Goal: Find specific page/section: Find specific page/section

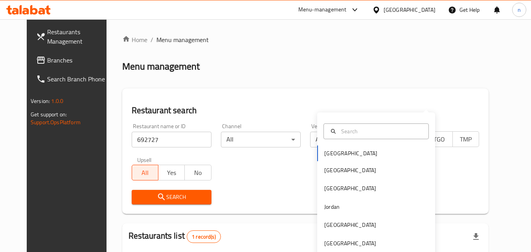
scroll to position [92, 0]
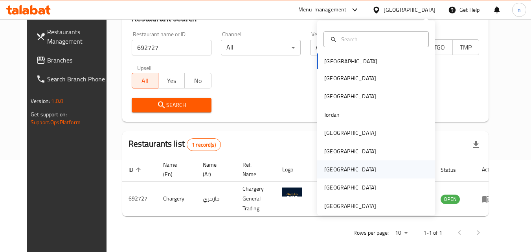
click at [334, 168] on div "[GEOGRAPHIC_DATA]" at bounding box center [350, 169] width 64 height 18
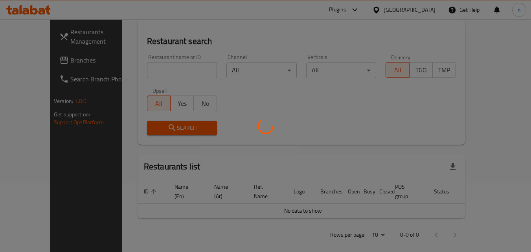
scroll to position [92, 0]
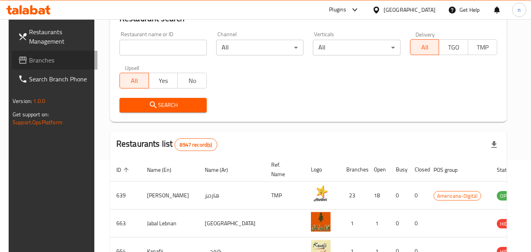
click at [45, 57] on span "Branches" at bounding box center [60, 59] width 62 height 9
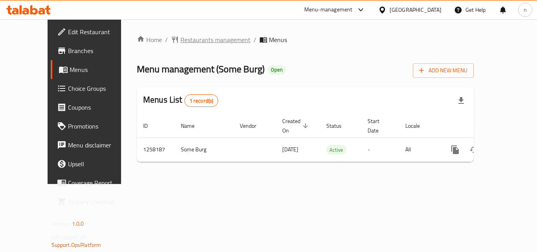
click at [205, 39] on span "Restaurants management" at bounding box center [215, 39] width 70 height 9
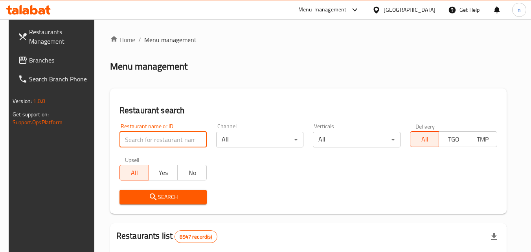
click at [166, 137] on input "search" at bounding box center [163, 140] width 87 height 16
paste input "683859"
type input "683859"
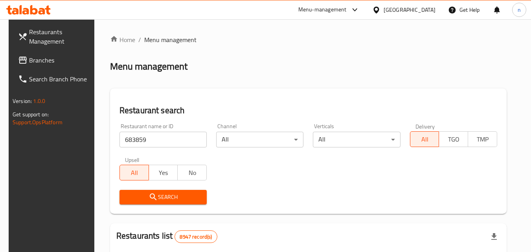
click at [190, 196] on span "Search" at bounding box center [163, 197] width 75 height 10
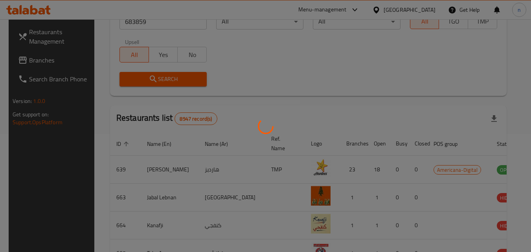
scroll to position [92, 0]
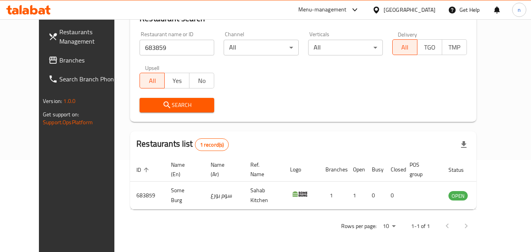
click at [384, 9] on div at bounding box center [377, 10] width 11 height 9
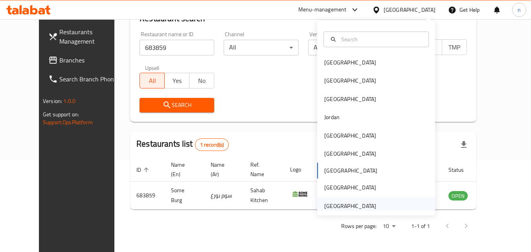
click at [344, 206] on div "[GEOGRAPHIC_DATA]" at bounding box center [350, 206] width 52 height 9
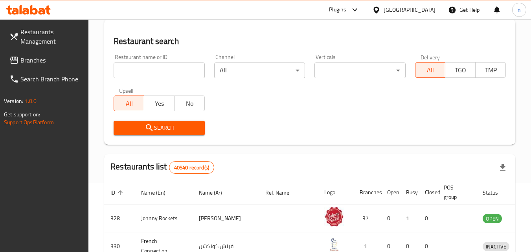
scroll to position [92, 0]
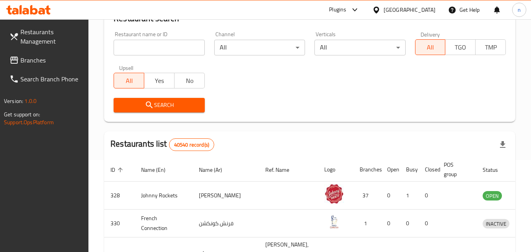
click at [28, 69] on link "Branches" at bounding box center [46, 60] width 86 height 19
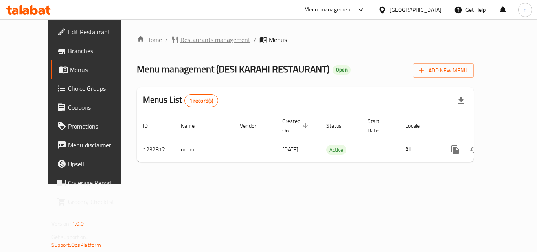
click at [180, 39] on span "Restaurants management" at bounding box center [215, 39] width 70 height 9
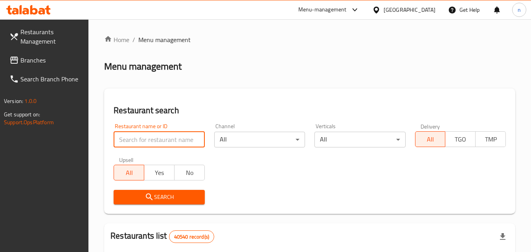
click at [146, 140] on input "search" at bounding box center [159, 140] width 91 height 16
paste input "677916"
type input "677916"
click at [79, 193] on div "Restaurants Management Branches Search Branch Phone Version: 1.0.0 Get support …" at bounding box center [44, 145] width 89 height 252
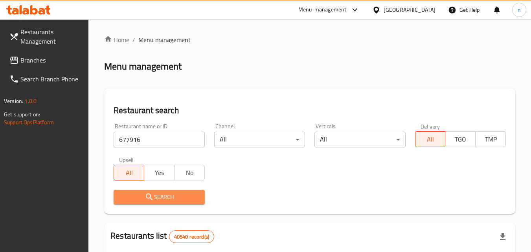
click at [131, 196] on span "Search" at bounding box center [159, 197] width 78 height 10
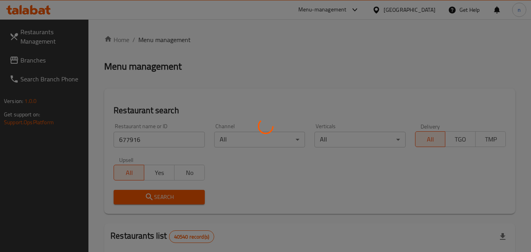
click at [131, 196] on div at bounding box center [265, 126] width 531 height 252
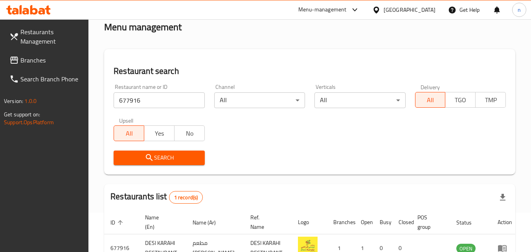
scroll to position [79, 0]
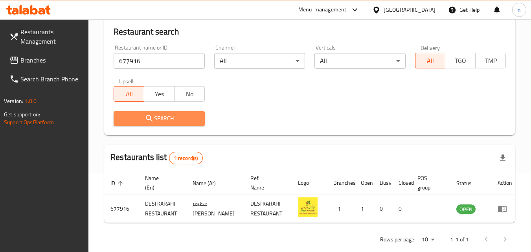
click at [169, 119] on span "Search" at bounding box center [159, 119] width 78 height 10
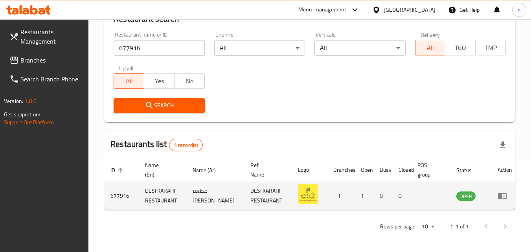
scroll to position [99, 0]
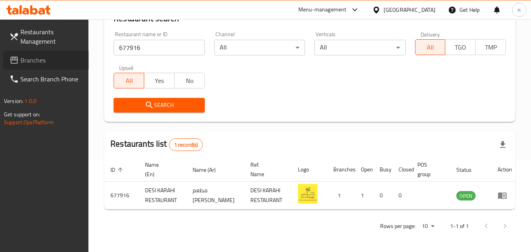
click at [26, 62] on span "Branches" at bounding box center [51, 59] width 62 height 9
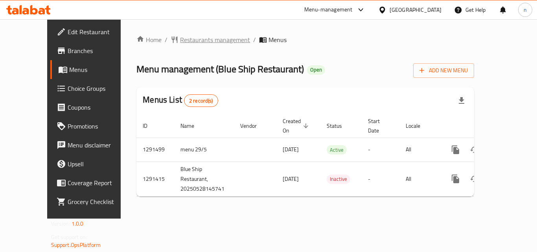
click at [184, 37] on span "Restaurants management" at bounding box center [215, 39] width 70 height 9
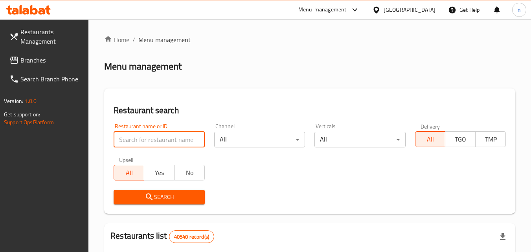
click at [151, 139] on input "search" at bounding box center [159, 140] width 91 height 16
paste input "698757"
type input "698757"
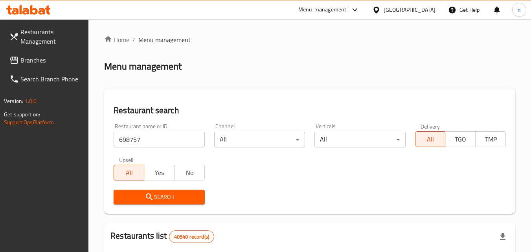
click at [168, 193] on span "Search" at bounding box center [159, 197] width 78 height 10
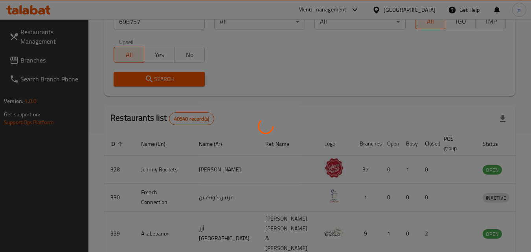
scroll to position [92, 0]
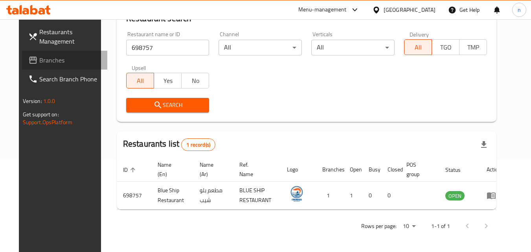
click at [41, 58] on span "Branches" at bounding box center [70, 59] width 62 height 9
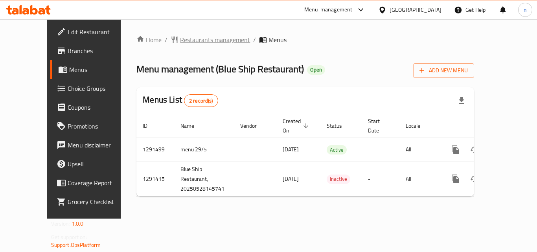
click at [180, 39] on span "Restaurants management" at bounding box center [215, 39] width 70 height 9
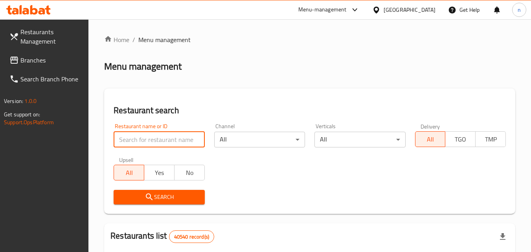
click at [160, 141] on input "search" at bounding box center [159, 140] width 91 height 16
paste input "698757"
type input "698757"
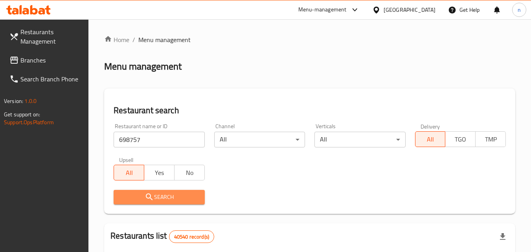
click at [190, 196] on span "Search" at bounding box center [159, 197] width 78 height 10
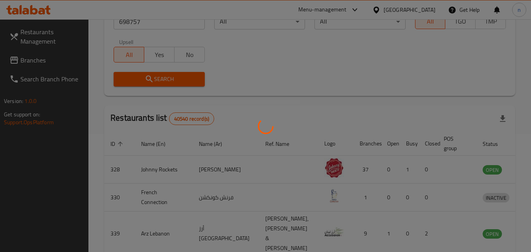
scroll to position [92, 0]
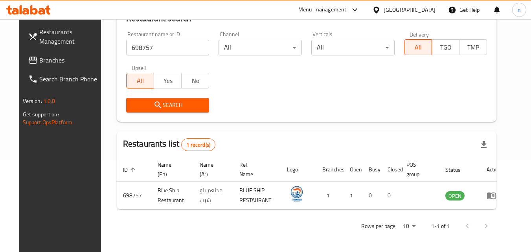
click at [396, 9] on div "United Arab Emirates" at bounding box center [410, 10] width 52 height 9
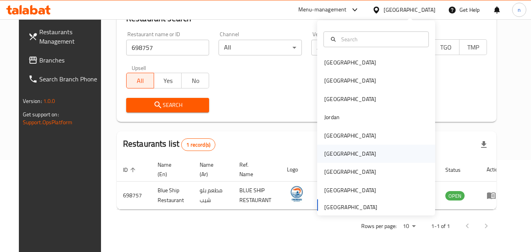
click at [329, 151] on div "Oman" at bounding box center [350, 153] width 52 height 9
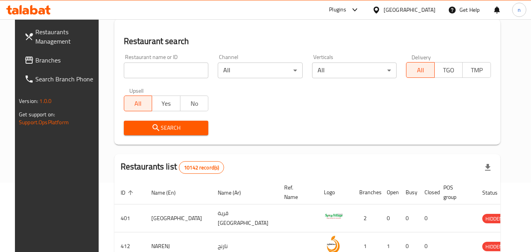
scroll to position [92, 0]
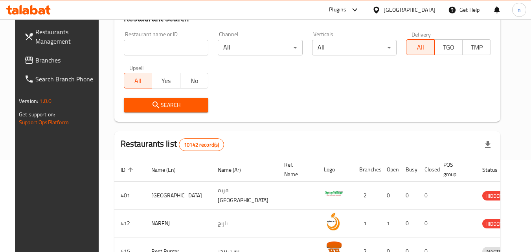
click at [56, 56] on span "Branches" at bounding box center [66, 59] width 62 height 9
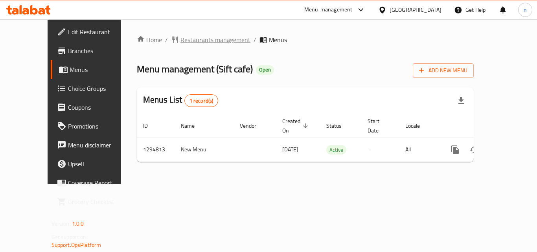
click at [180, 37] on span "Restaurants management" at bounding box center [215, 39] width 70 height 9
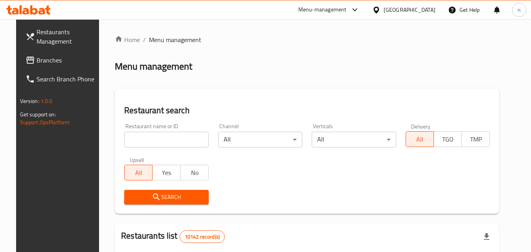
click at [160, 136] on input "search" at bounding box center [166, 140] width 85 height 16
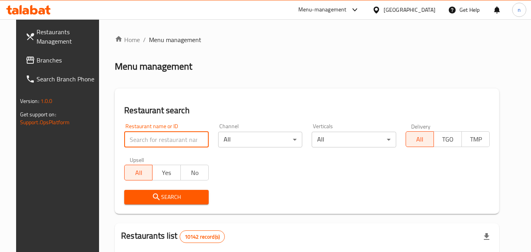
paste input "699708"
type input "699708"
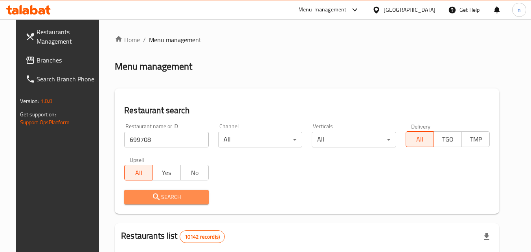
click at [167, 194] on span "Search" at bounding box center [167, 197] width 72 height 10
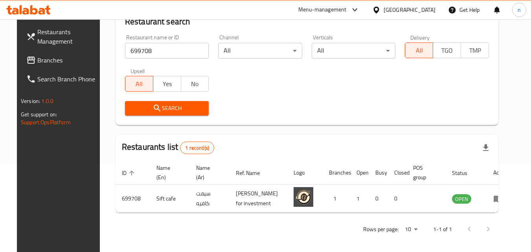
scroll to position [99, 0]
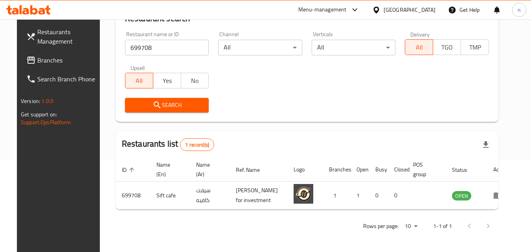
click at [426, 8] on div "Oman" at bounding box center [410, 10] width 52 height 9
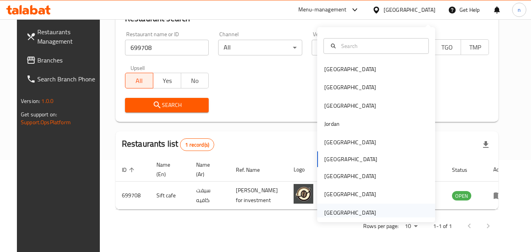
click at [344, 208] on div "United Arab Emirates" at bounding box center [350, 212] width 52 height 9
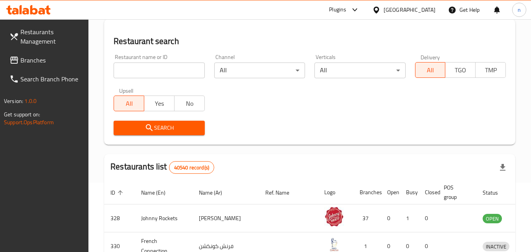
scroll to position [99, 0]
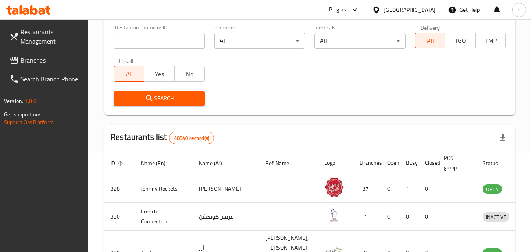
click at [22, 53] on link "Branches" at bounding box center [46, 60] width 86 height 19
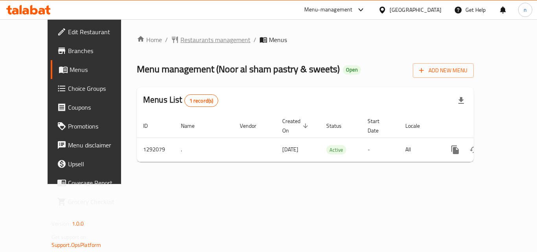
click at [180, 41] on span "Restaurants management" at bounding box center [215, 39] width 70 height 9
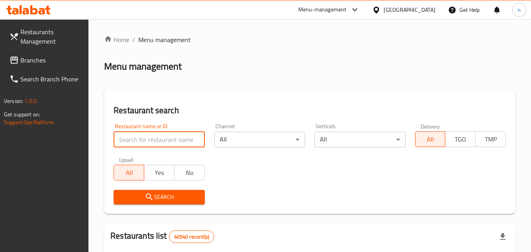
click at [140, 140] on input "search" at bounding box center [159, 140] width 91 height 16
paste input "698829"
type input "698829"
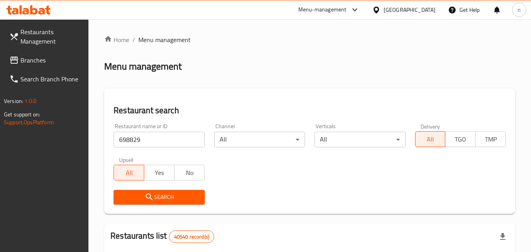
click at [172, 193] on span "Search" at bounding box center [159, 197] width 78 height 10
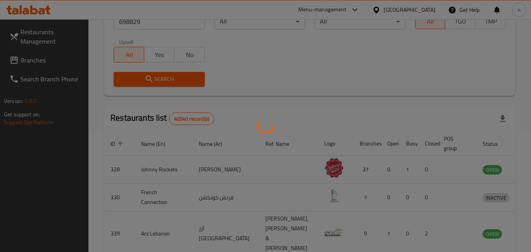
scroll to position [99, 0]
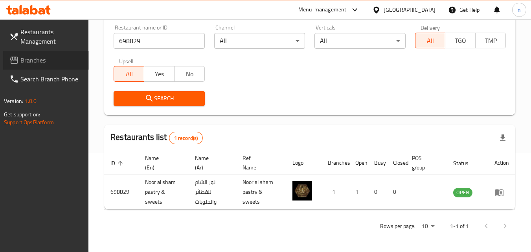
click at [51, 58] on span "Branches" at bounding box center [51, 59] width 62 height 9
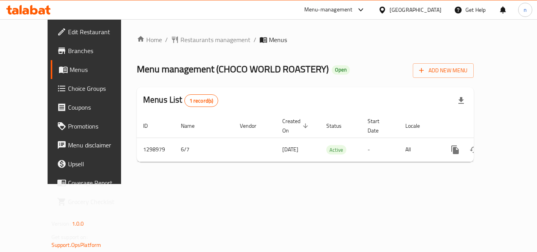
click at [188, 31] on div "Home / Restaurants management / Menus Menu management ( CHOCO WORLD ROASTERY ) …" at bounding box center [305, 101] width 368 height 165
click at [187, 38] on span "Restaurants management" at bounding box center [215, 39] width 70 height 9
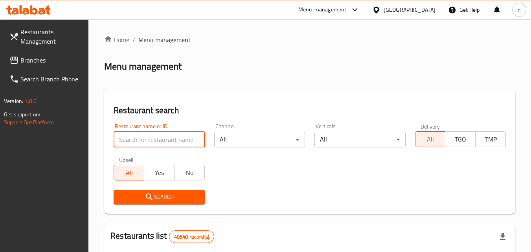
click at [147, 142] on input "search" at bounding box center [159, 140] width 91 height 16
paste input "701061"
type input "701061"
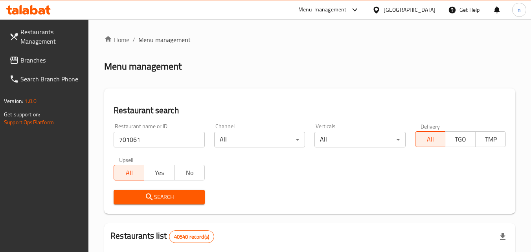
click at [167, 195] on span "Search" at bounding box center [159, 197] width 78 height 10
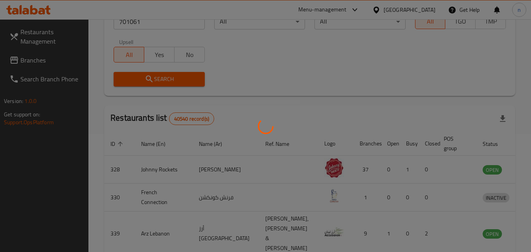
scroll to position [99, 0]
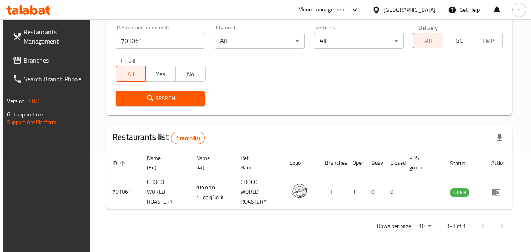
click at [33, 62] on span "Branches" at bounding box center [55, 59] width 62 height 9
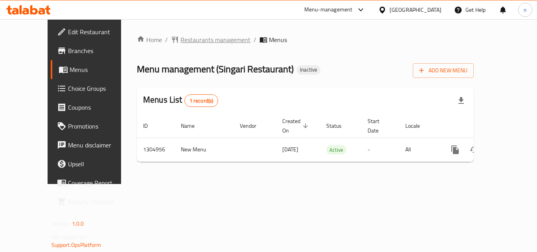
click at [180, 40] on span "Restaurants management" at bounding box center [215, 39] width 70 height 9
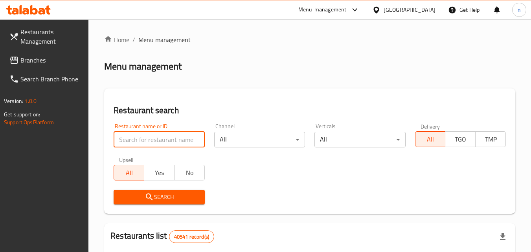
click at [154, 138] on input "search" at bounding box center [159, 140] width 91 height 16
paste input "703461"
type input "703461"
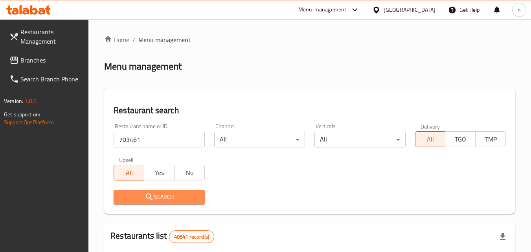
click at [162, 194] on span "Search" at bounding box center [159, 197] width 78 height 10
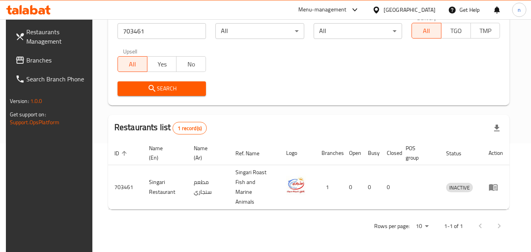
scroll to position [99, 0]
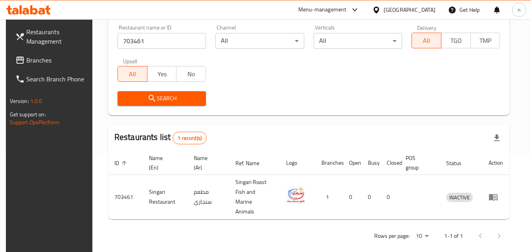
click at [414, 7] on div "[GEOGRAPHIC_DATA]" at bounding box center [410, 10] width 52 height 9
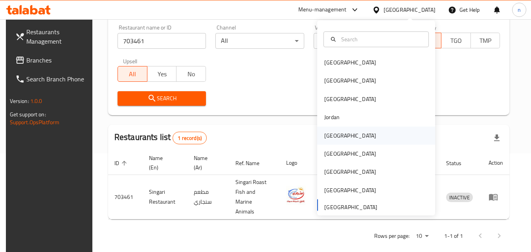
click at [331, 136] on div "[GEOGRAPHIC_DATA]" at bounding box center [350, 135] width 52 height 9
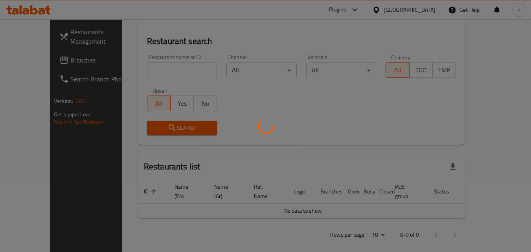
scroll to position [99, 0]
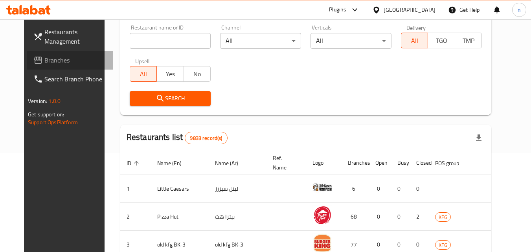
click at [47, 59] on span "Branches" at bounding box center [75, 59] width 62 height 9
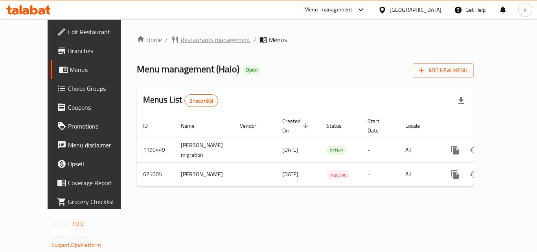
click at [192, 36] on span "Restaurants management" at bounding box center [215, 39] width 70 height 9
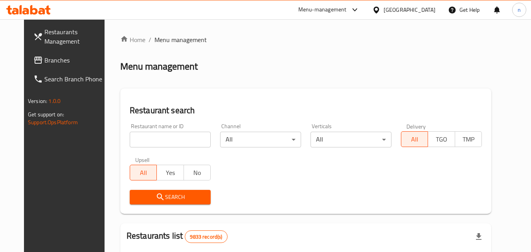
click at [155, 137] on input "search" at bounding box center [170, 140] width 81 height 16
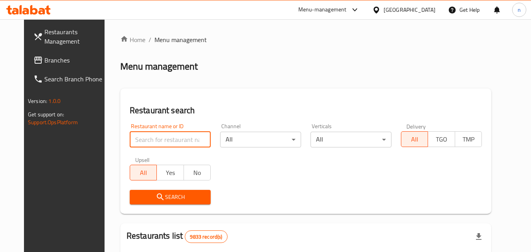
paste input "639396"
type input "639396"
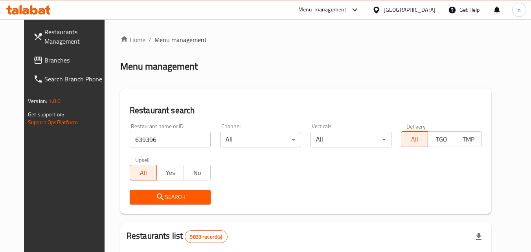
click at [166, 195] on span "Search" at bounding box center [170, 197] width 68 height 10
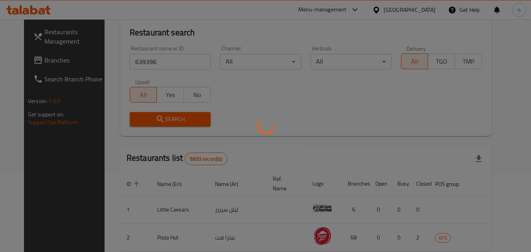
scroll to position [79, 0]
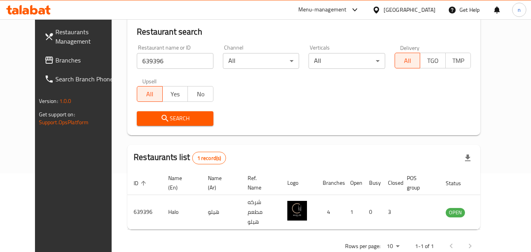
click at [384, 6] on div at bounding box center [377, 10] width 11 height 9
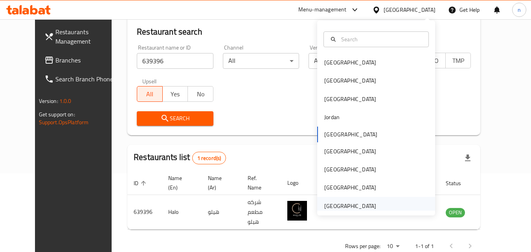
click at [352, 203] on div "[GEOGRAPHIC_DATA]" at bounding box center [350, 206] width 52 height 9
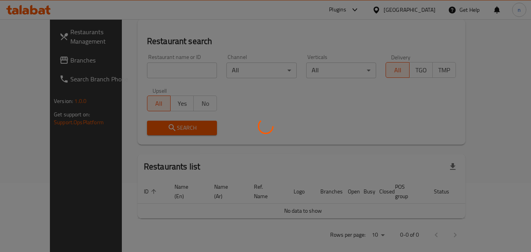
scroll to position [79, 0]
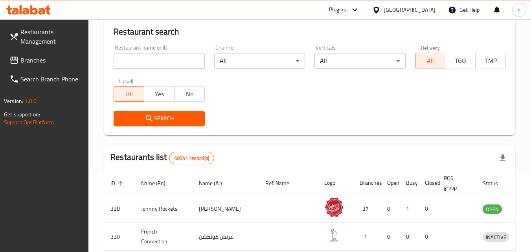
click at [20, 65] on link "Branches" at bounding box center [46, 60] width 86 height 19
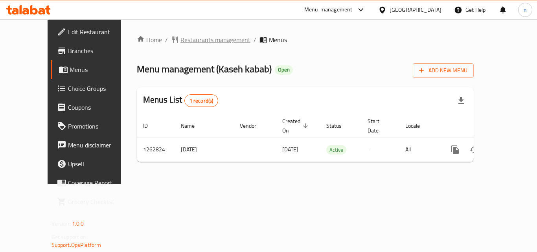
click at [186, 37] on span "Restaurants management" at bounding box center [215, 39] width 70 height 9
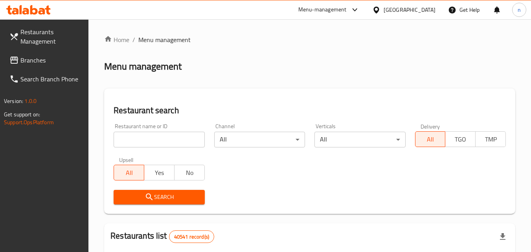
click at [149, 133] on input "search" at bounding box center [159, 140] width 91 height 16
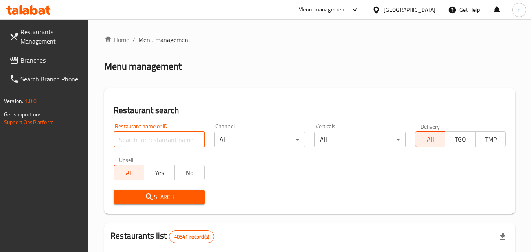
paste input "685696"
type input "685696"
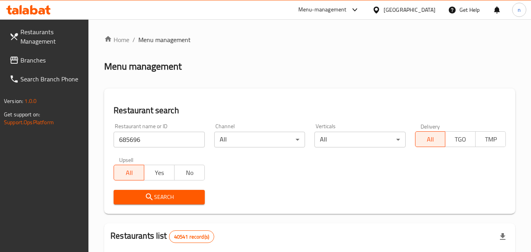
click at [155, 193] on span "Search" at bounding box center [159, 197] width 78 height 10
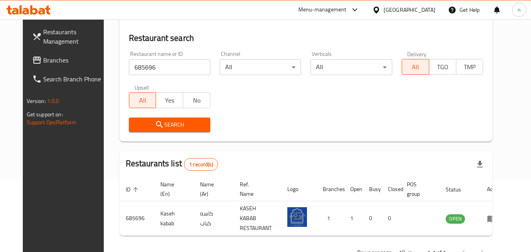
scroll to position [92, 0]
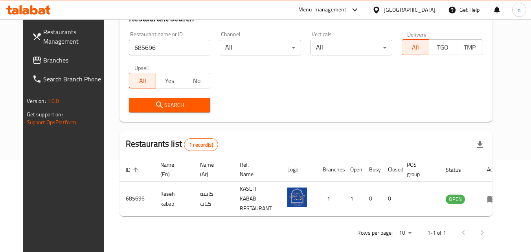
drag, startPoint x: 384, startPoint y: 9, endPoint x: 389, endPoint y: 14, distance: 7.5
click at [384, 9] on div "[GEOGRAPHIC_DATA]" at bounding box center [403, 10] width 63 height 9
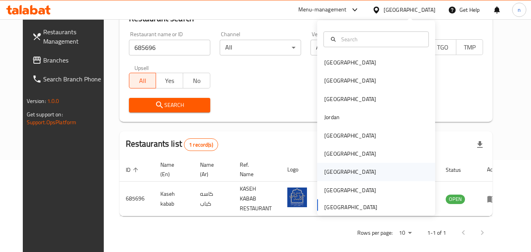
click at [324, 175] on div "[GEOGRAPHIC_DATA]" at bounding box center [350, 172] width 52 height 9
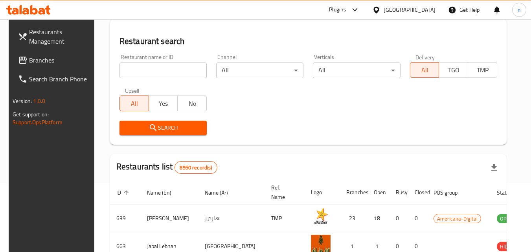
scroll to position [92, 0]
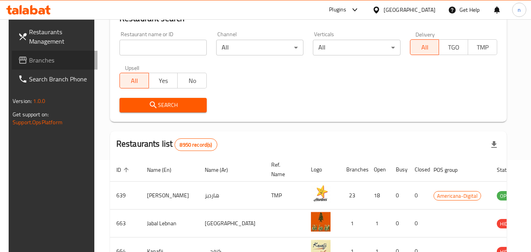
click at [37, 59] on span "Branches" at bounding box center [60, 59] width 62 height 9
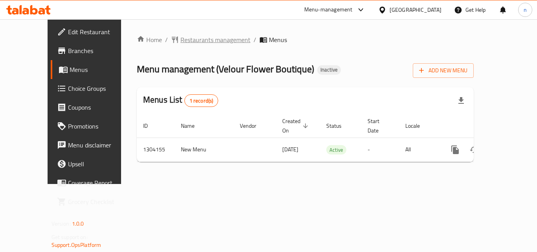
click at [180, 41] on span "Restaurants management" at bounding box center [215, 39] width 70 height 9
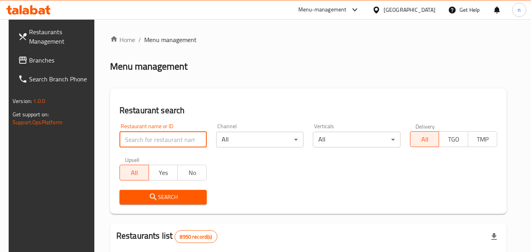
click at [144, 137] on input "search" at bounding box center [163, 140] width 87 height 16
paste input "703085"
type input "703085"
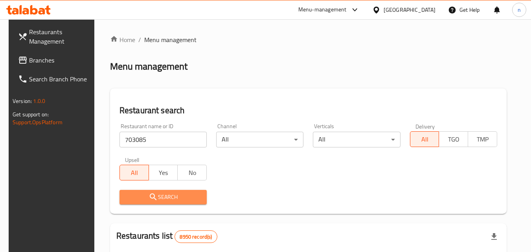
click at [165, 195] on span "Search" at bounding box center [163, 197] width 75 height 10
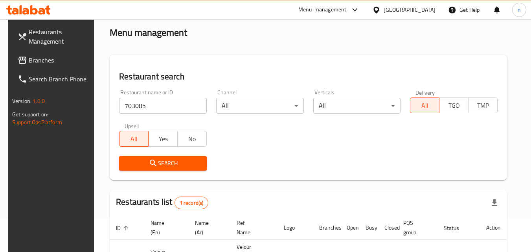
scroll to position [20, 0]
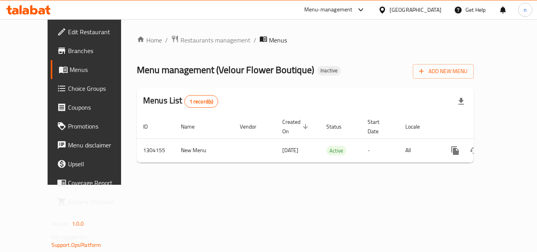
click at [68, 51] on span "Branches" at bounding box center [99, 50] width 63 height 9
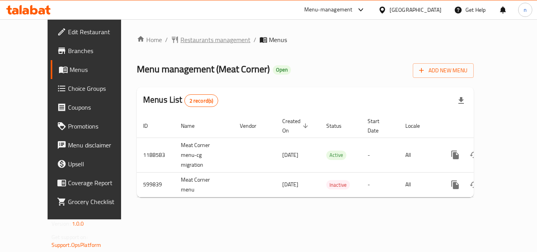
click at [207, 37] on span "Restaurants management" at bounding box center [215, 39] width 70 height 9
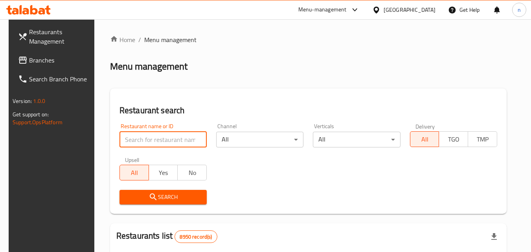
click at [158, 145] on input "search" at bounding box center [163, 140] width 87 height 16
paste input "637636"
type input "637636"
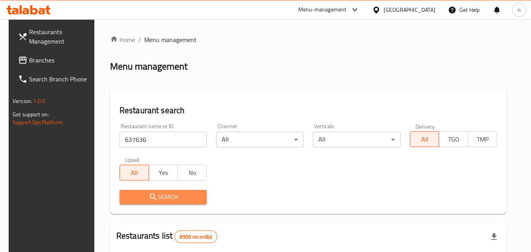
click at [126, 199] on span "Search" at bounding box center [163, 197] width 75 height 10
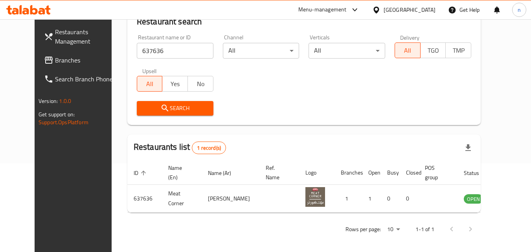
scroll to position [92, 0]
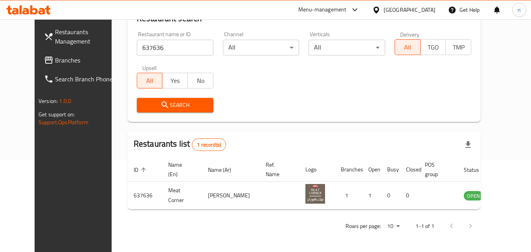
click at [61, 53] on link "Branches" at bounding box center [81, 60] width 86 height 19
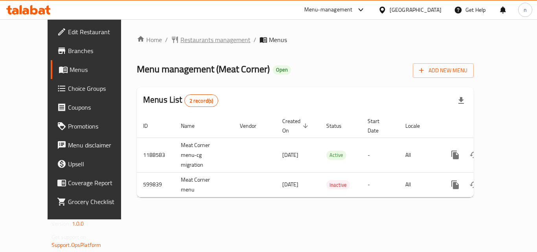
click at [180, 41] on span "Restaurants management" at bounding box center [215, 39] width 70 height 9
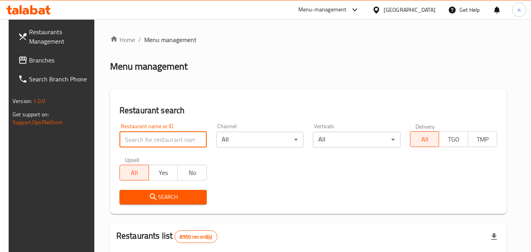
click at [146, 134] on input "search" at bounding box center [163, 140] width 87 height 16
paste input "637636"
type input "637636"
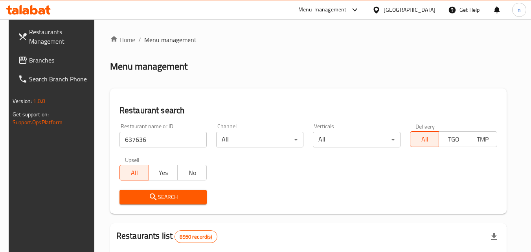
click at [161, 191] on button "Search" at bounding box center [163, 197] width 87 height 15
